Goal: Information Seeking & Learning: Understand process/instructions

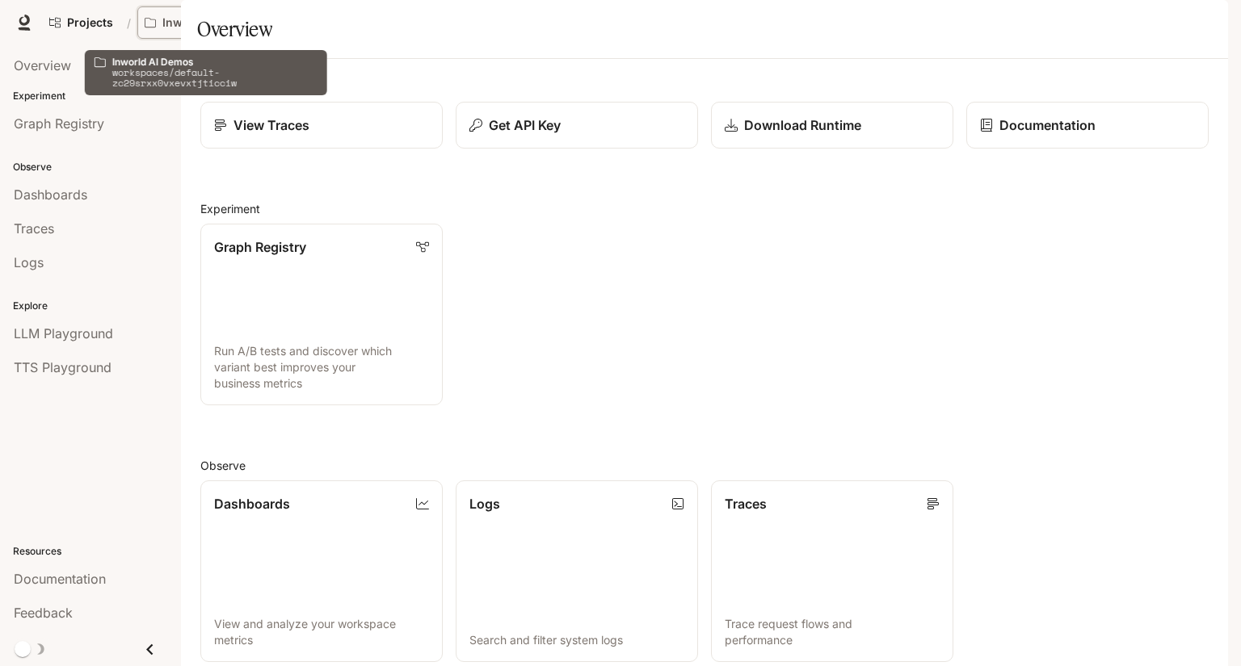
click at [249, 14] on button "Inworld AI Demos" at bounding box center [207, 22] width 141 height 32
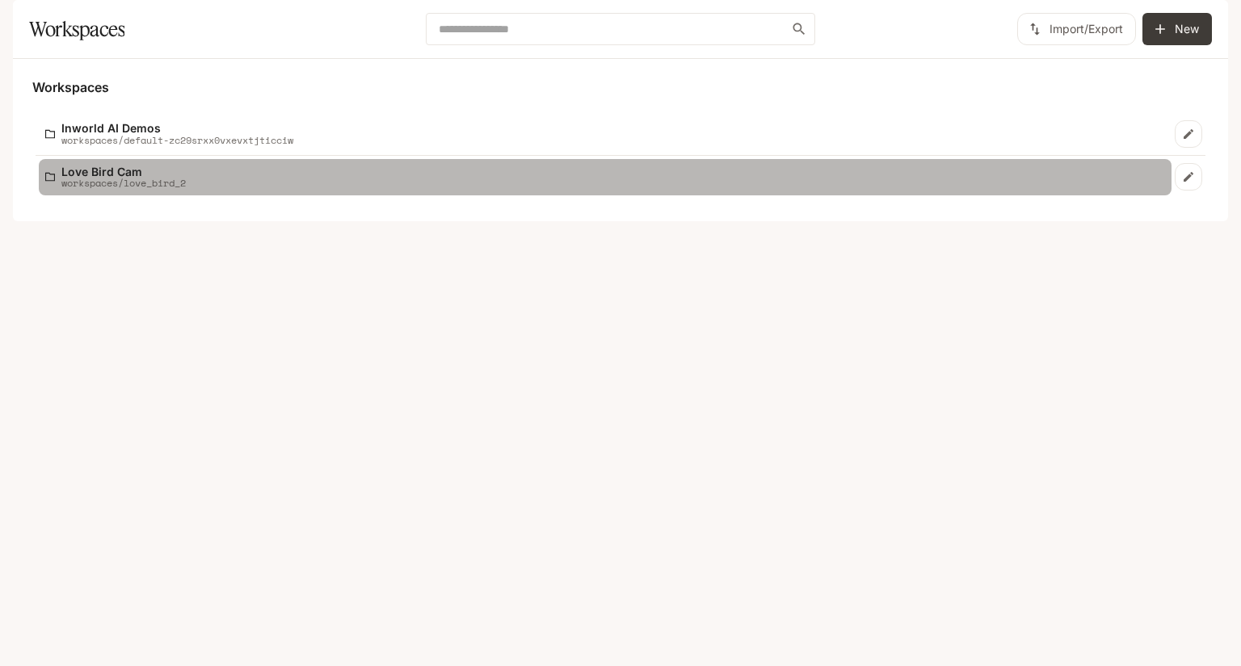
click at [145, 195] on link "Love Bird Cam workspaces/love_bird_2" at bounding box center [605, 177] width 1132 height 36
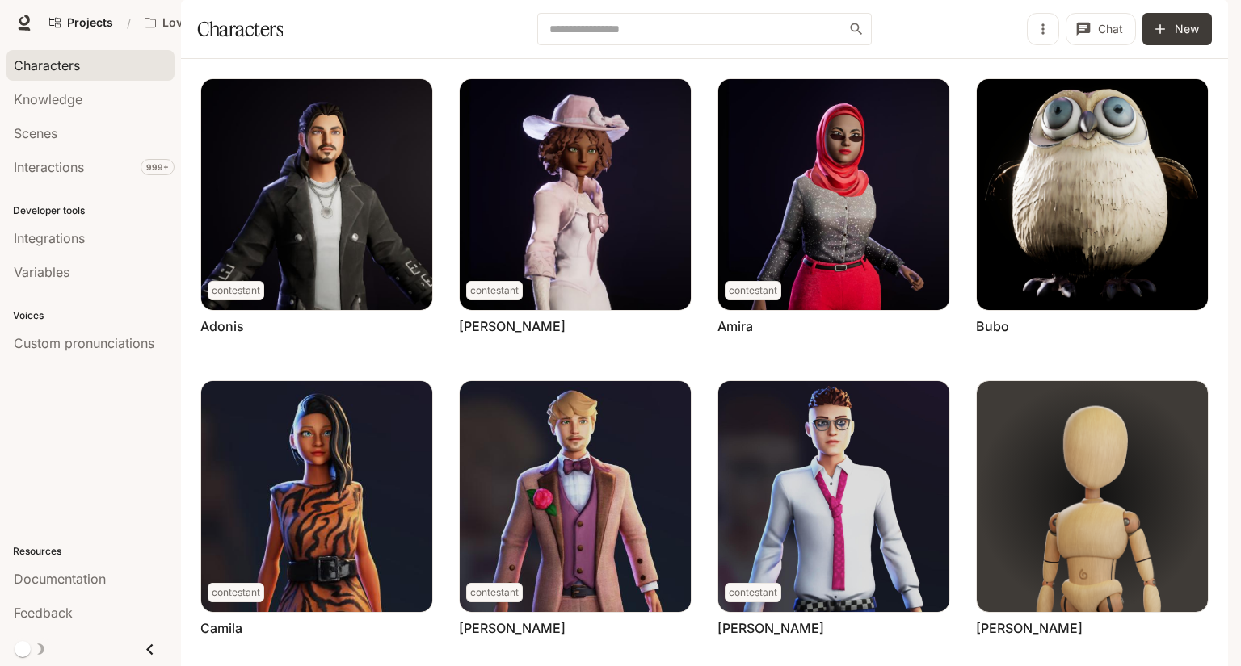
click at [1110, 29] on span "Documentation" at bounding box center [1098, 23] width 80 height 20
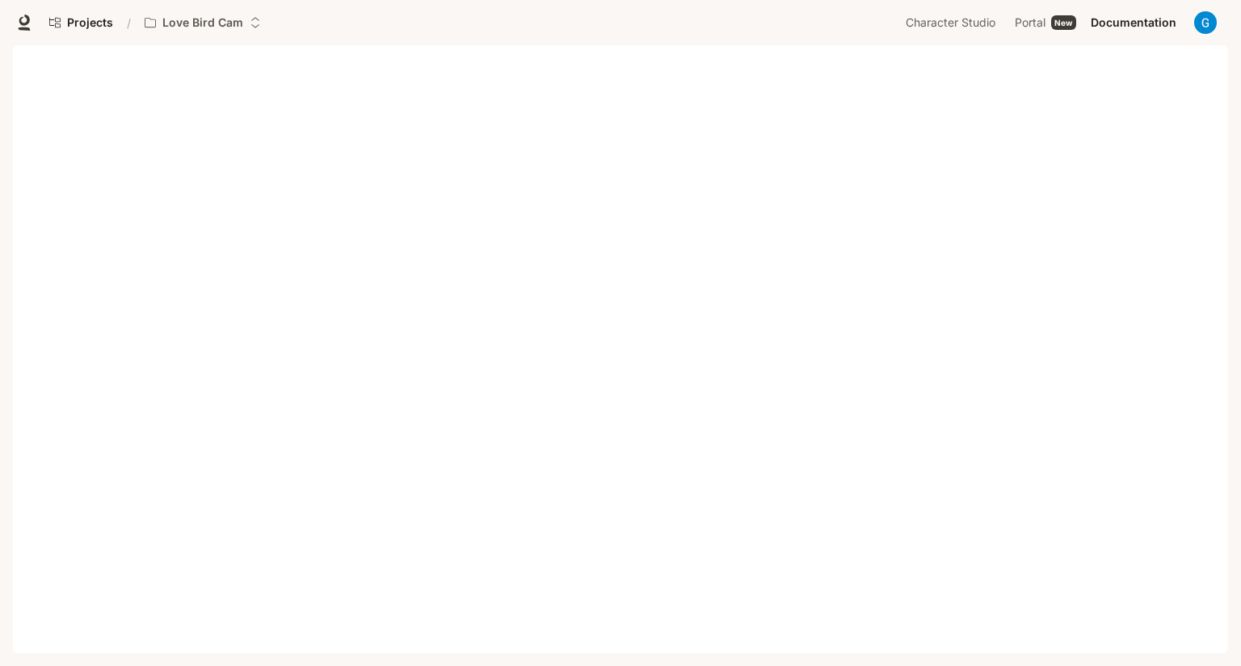
click at [1207, 21] on img "button" at bounding box center [1205, 22] width 23 height 23
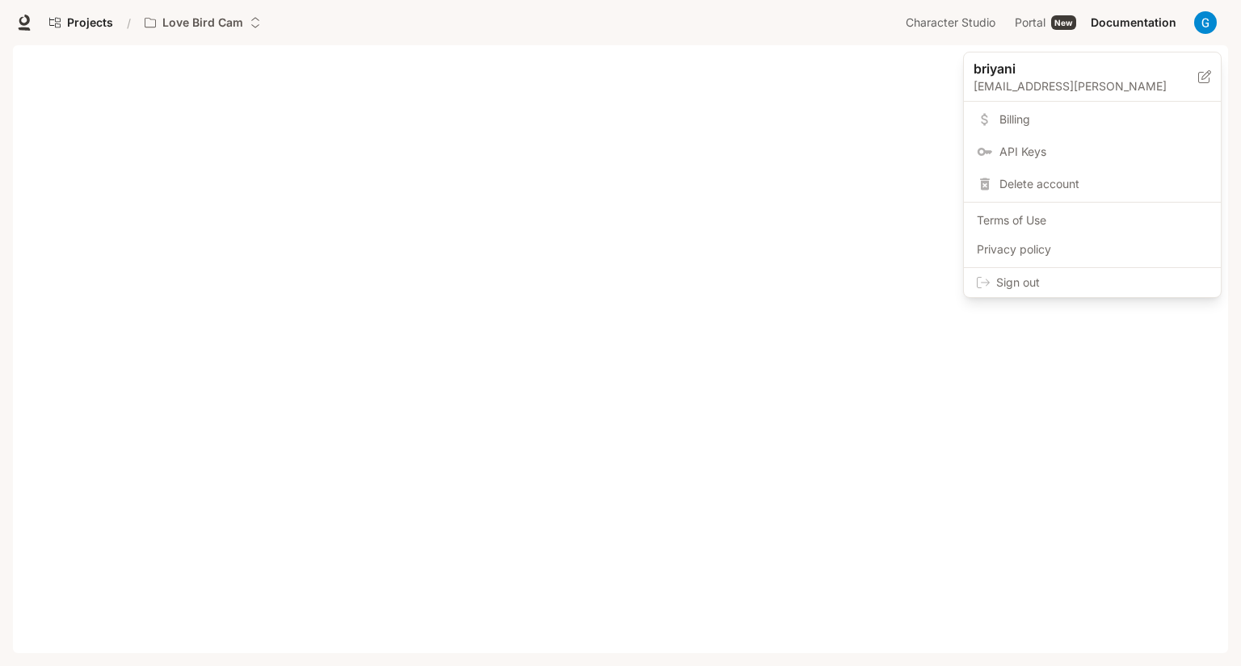
click at [134, 70] on div at bounding box center [620, 333] width 1241 height 666
